Goal: Navigation & Orientation: Find specific page/section

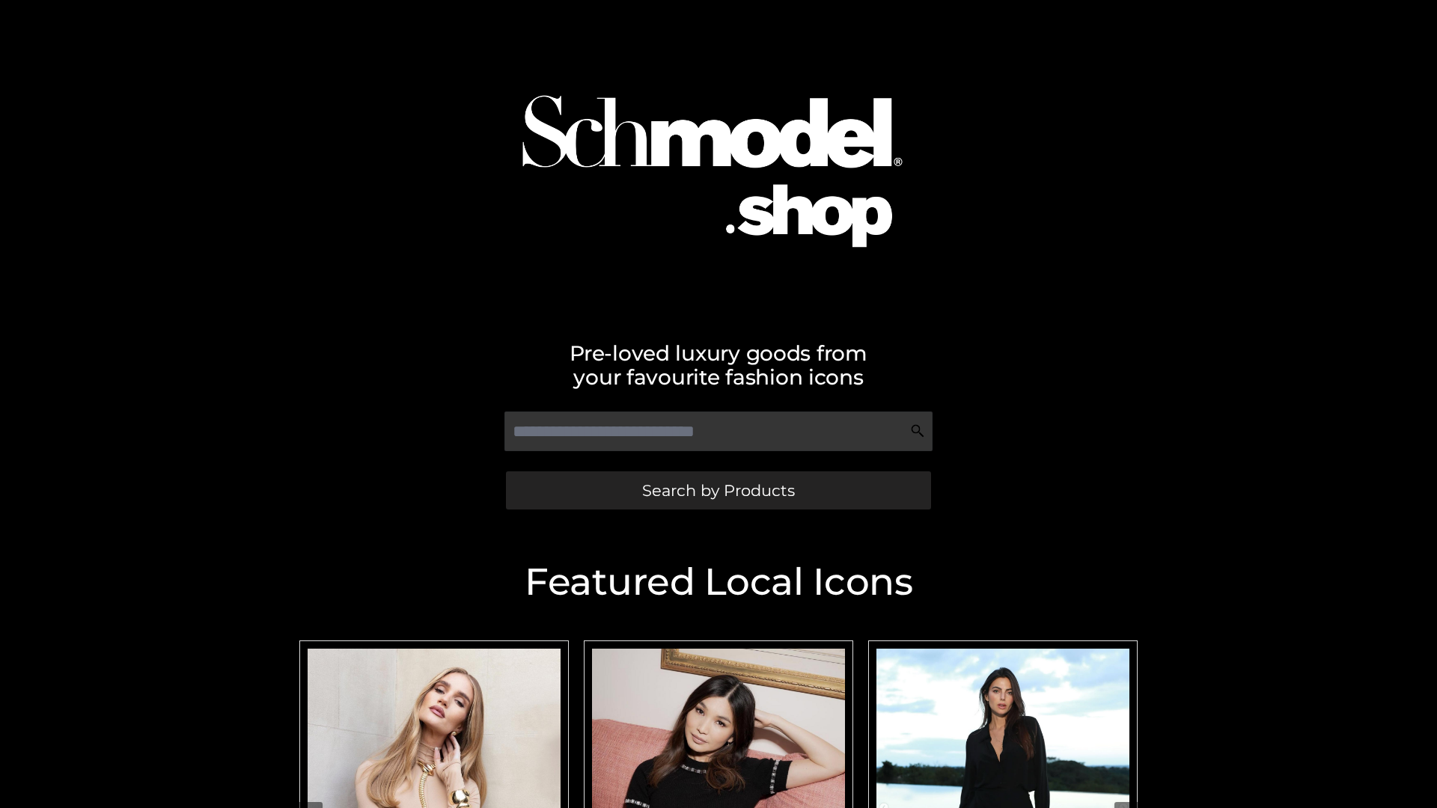
click at [718, 490] on span "Search by Products" at bounding box center [718, 491] width 153 height 16
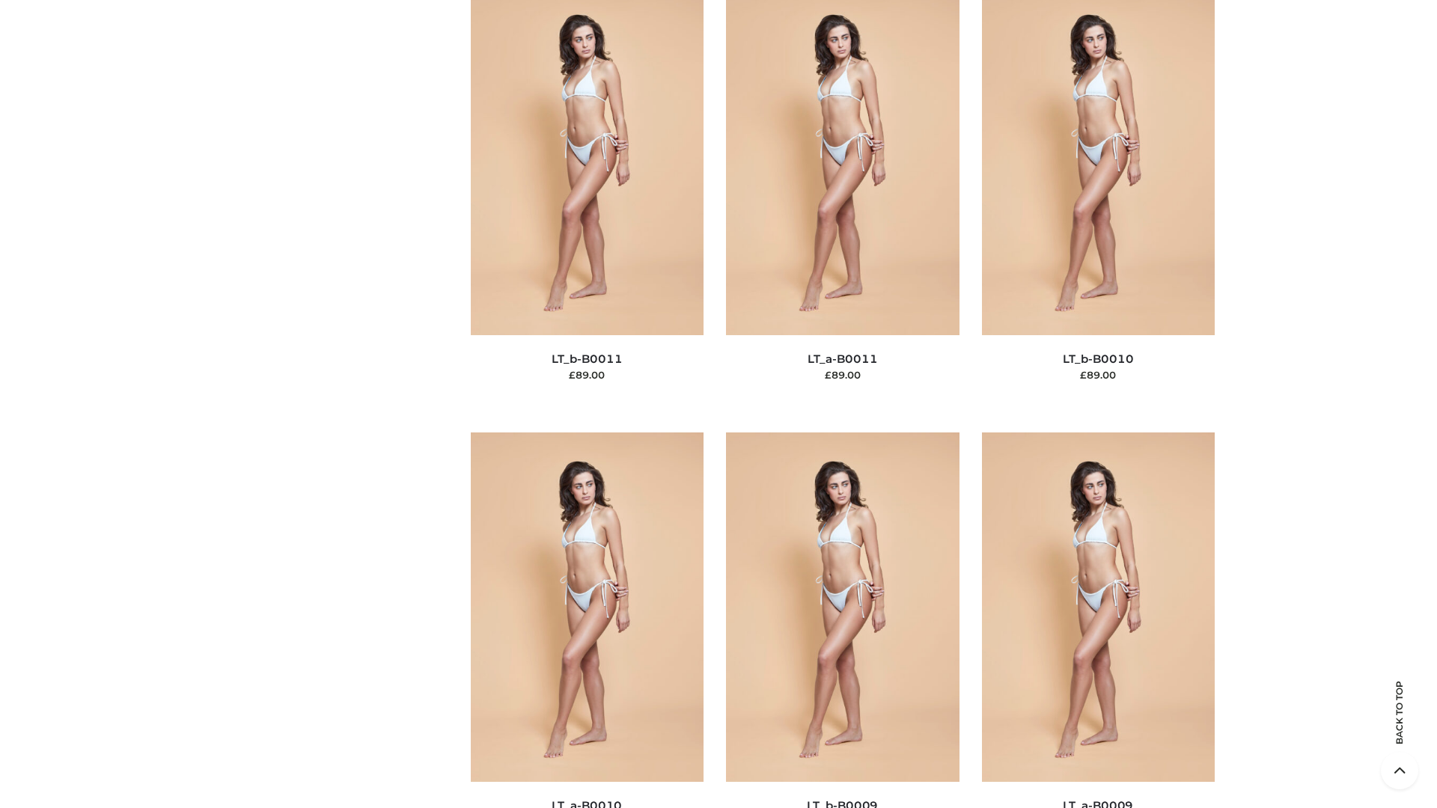
scroll to position [6722, 0]
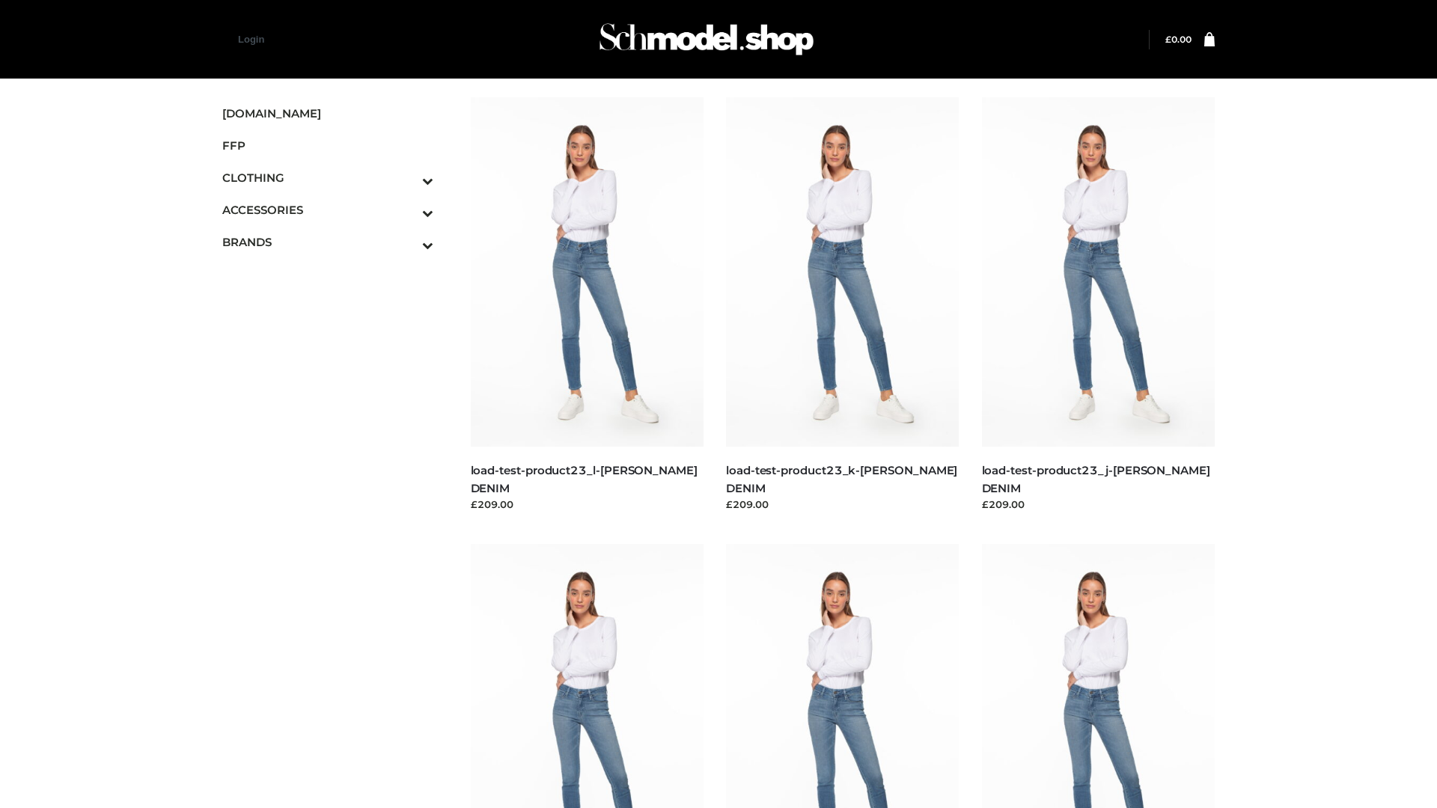
scroll to position [1313, 0]
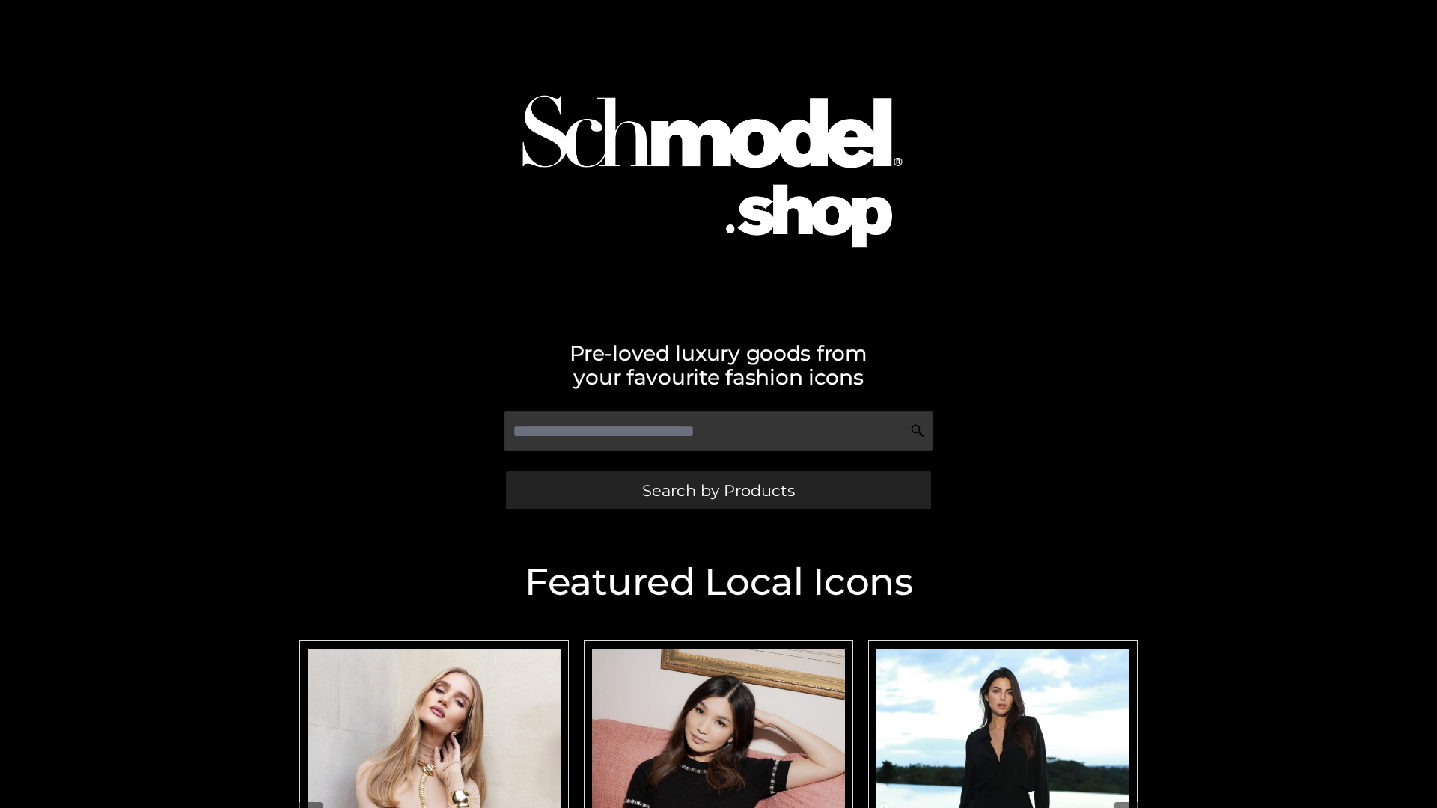
click at [718, 490] on span "Search by Products" at bounding box center [718, 491] width 153 height 16
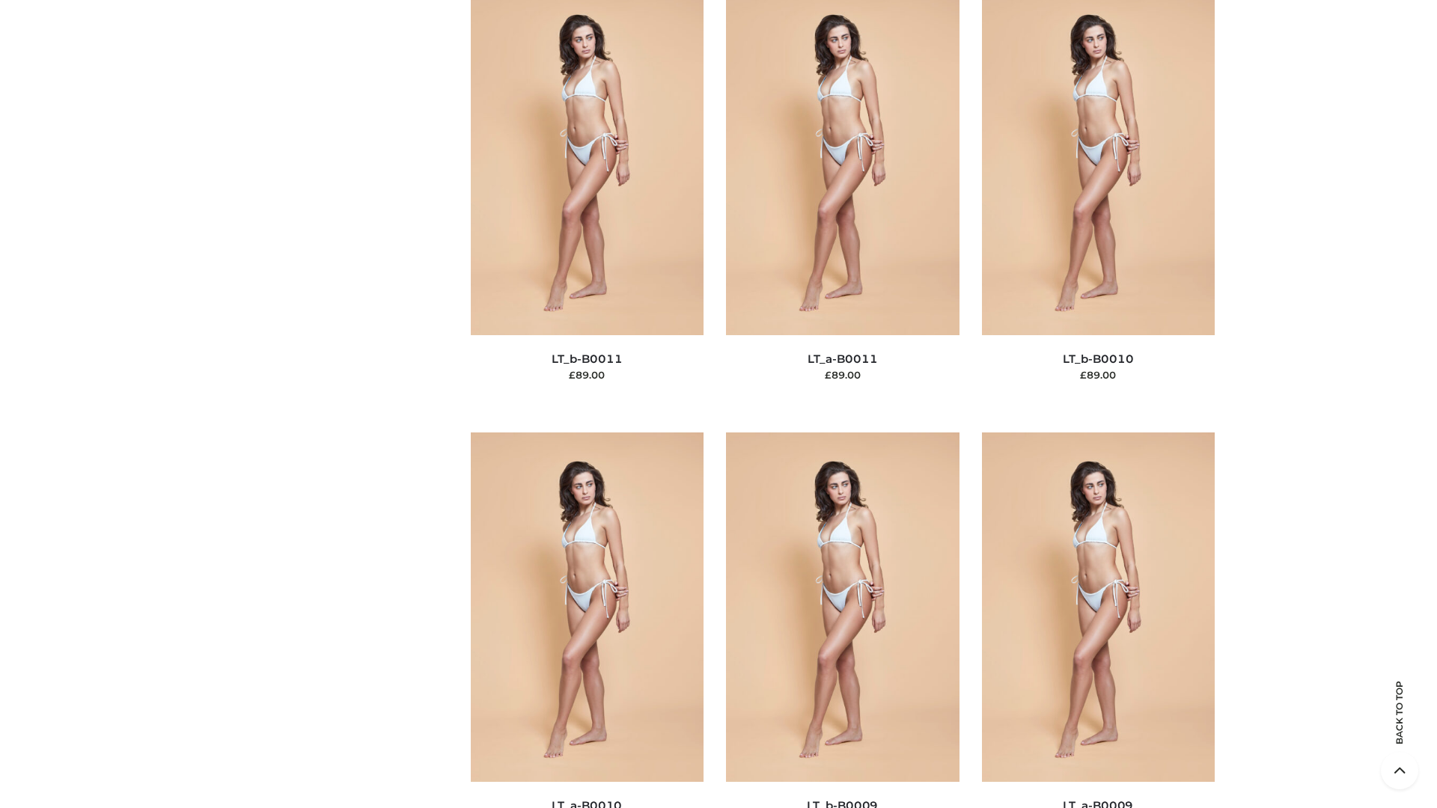
scroll to position [6722, 0]
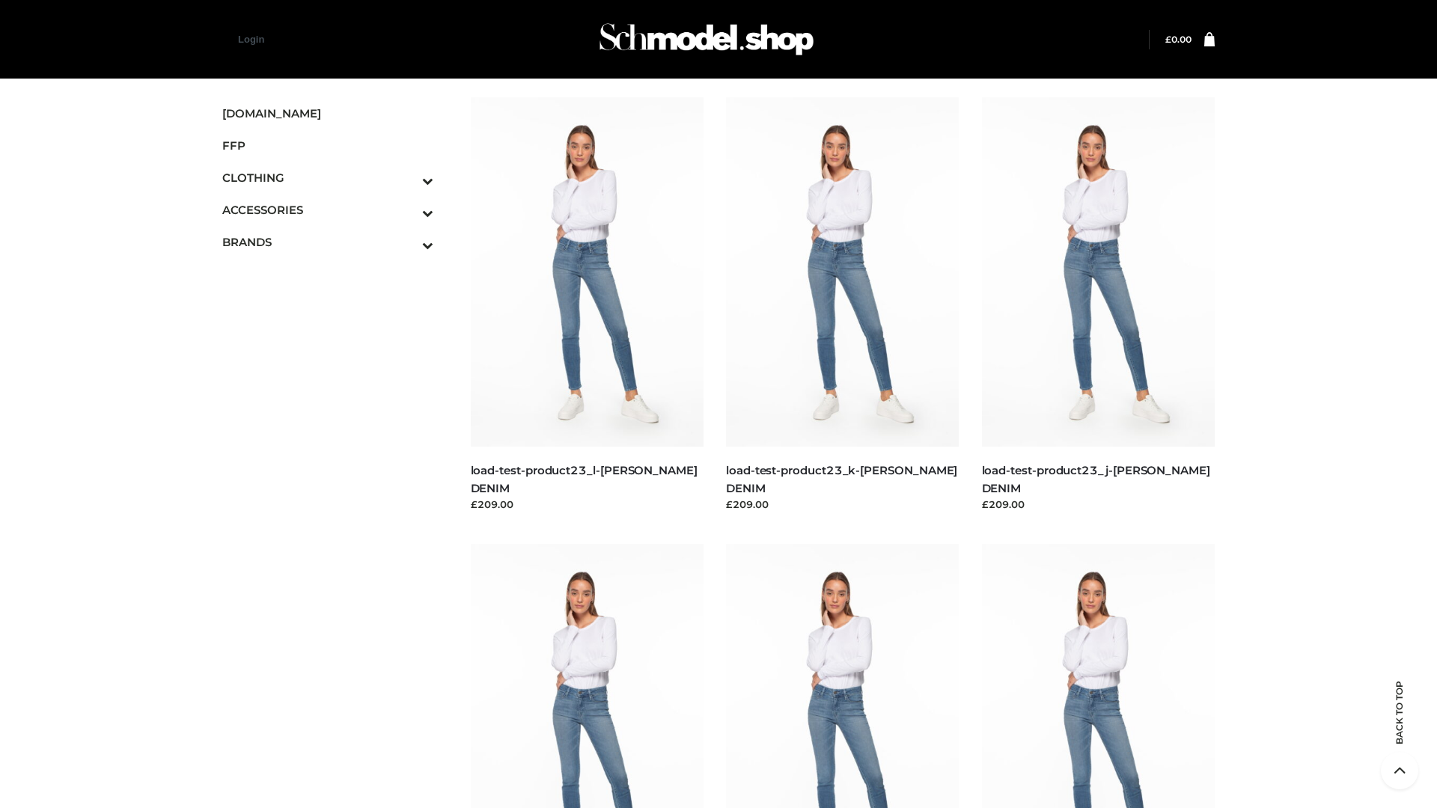
scroll to position [1313, 0]
